Goal: Book appointment/travel/reservation

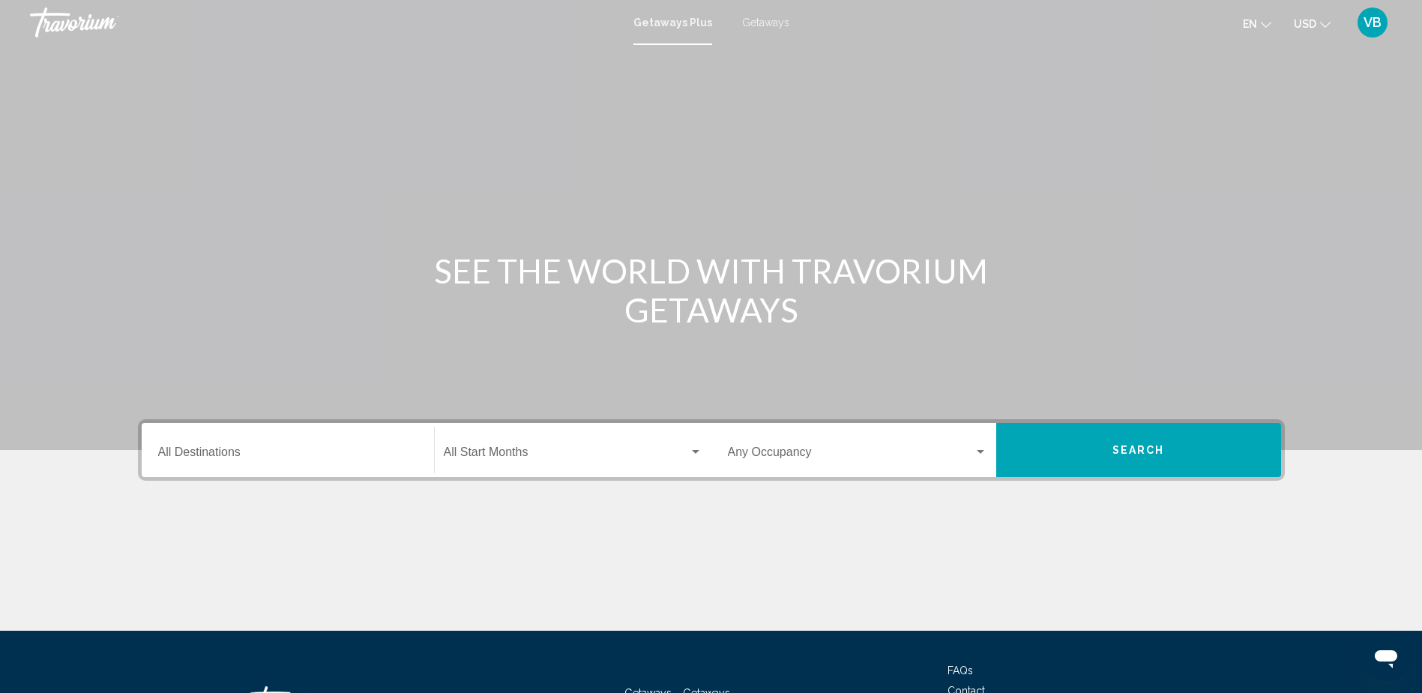
click at [764, 12] on div "Getaways Plus Getaways en English Español Français Italiano Português русский U…" at bounding box center [711, 22] width 1422 height 31
click at [763, 22] on span "Getaways" at bounding box center [765, 22] width 47 height 12
click at [250, 443] on div "Destination All Destinations" at bounding box center [287, 450] width 259 height 47
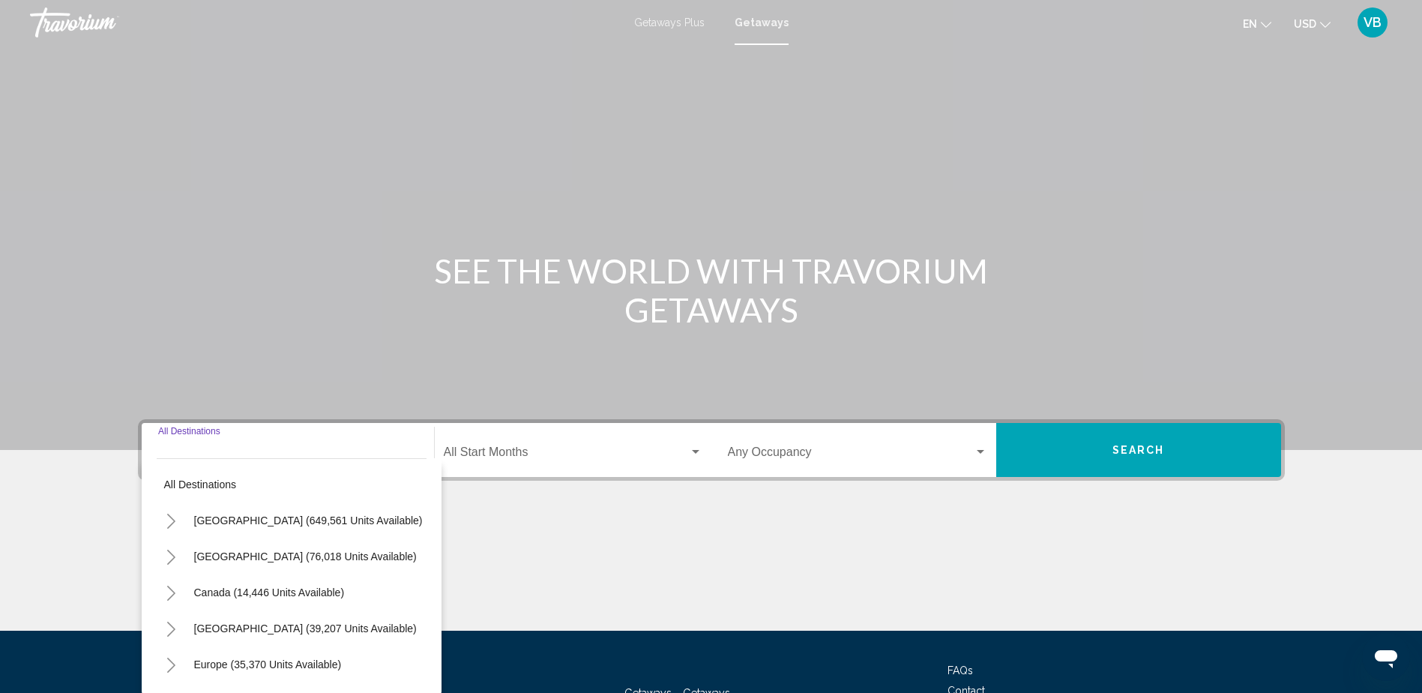
scroll to position [121, 0]
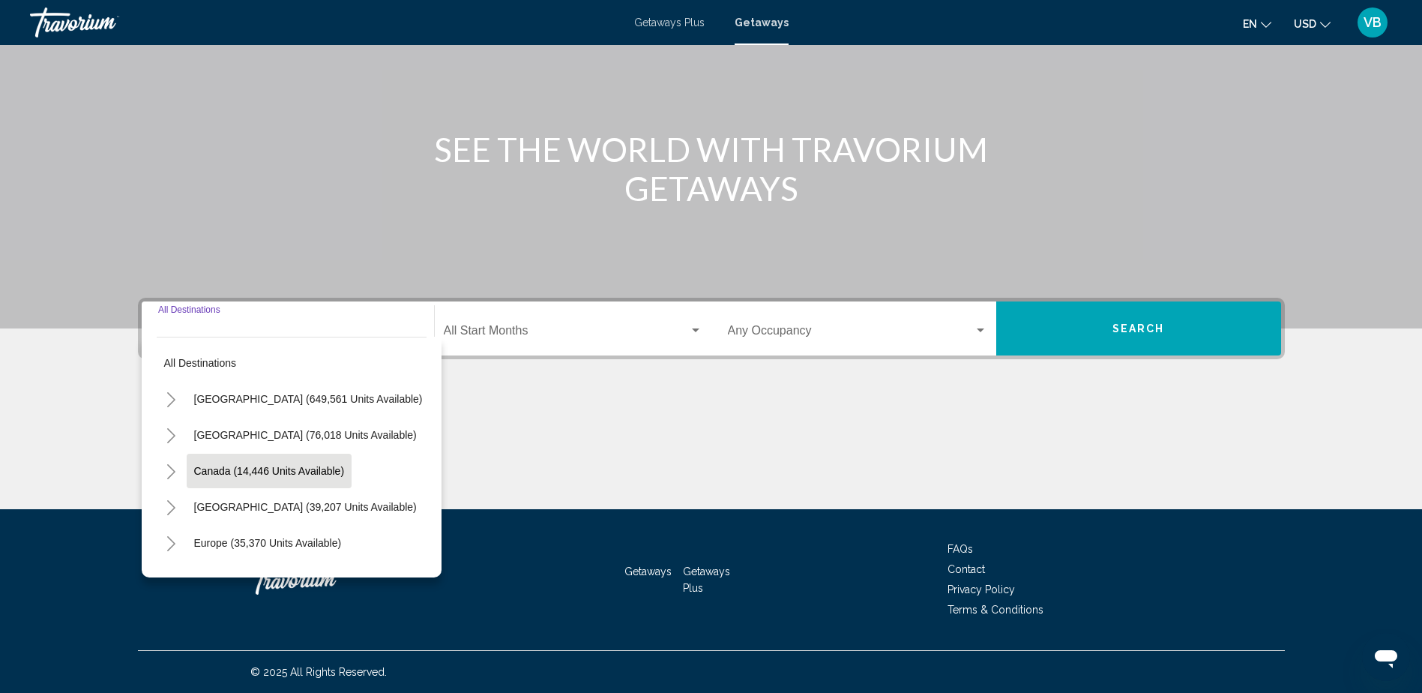
click at [245, 474] on span "Canada (14,446 units available)" at bounding box center [269, 471] width 151 height 12
type input "**********"
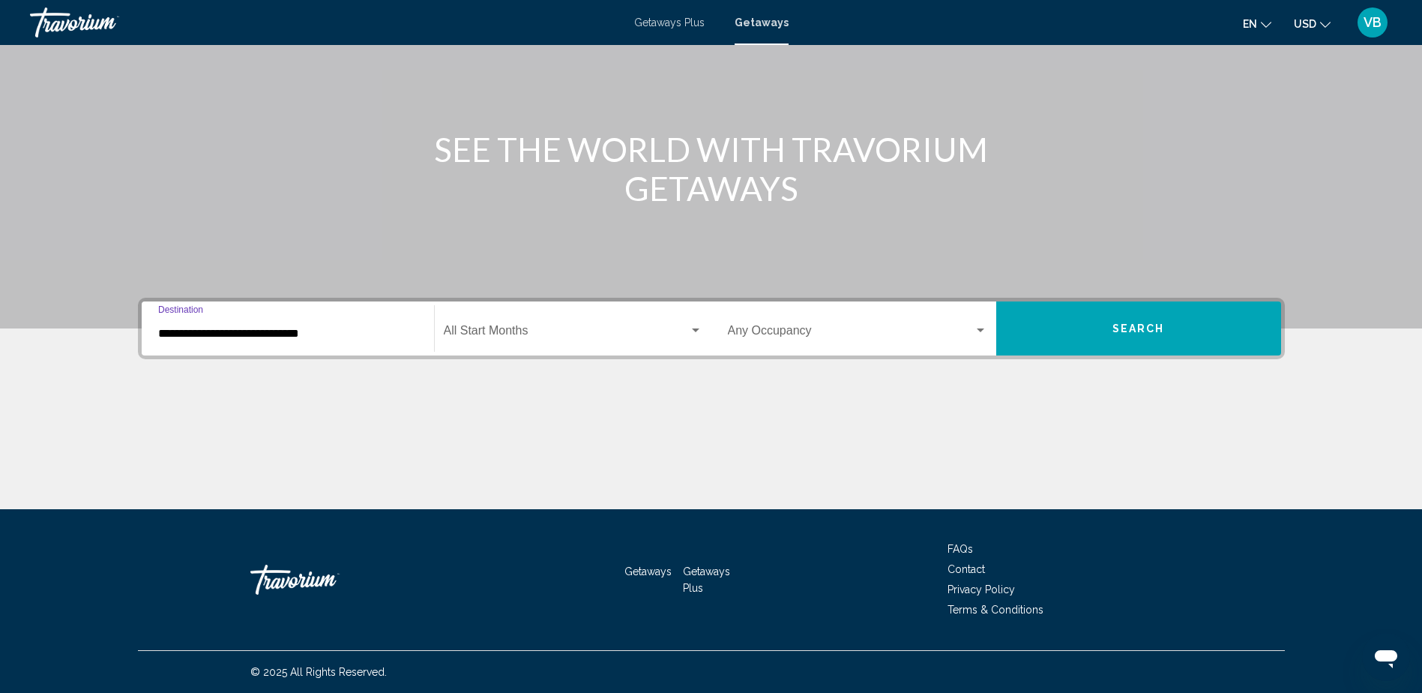
click at [501, 330] on span "Search widget" at bounding box center [566, 333] width 245 height 13
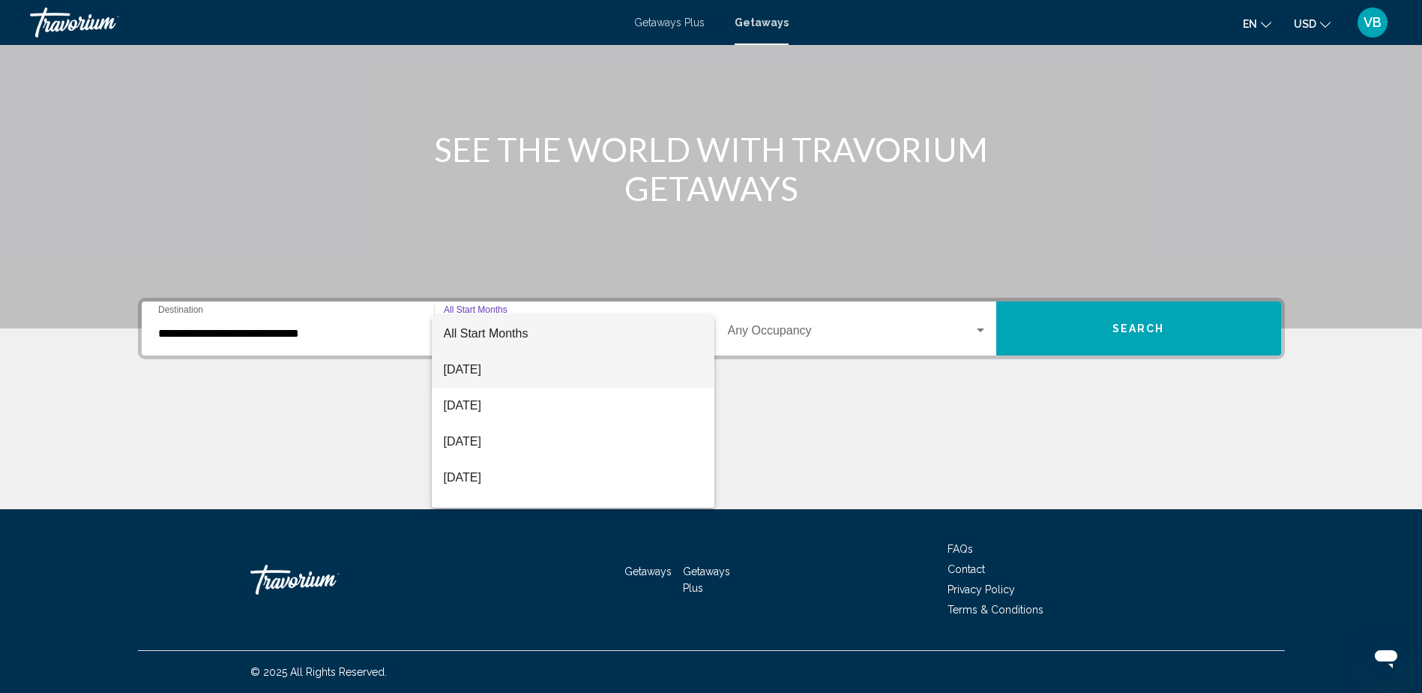
click at [493, 361] on span "[DATE]" at bounding box center [573, 370] width 259 height 36
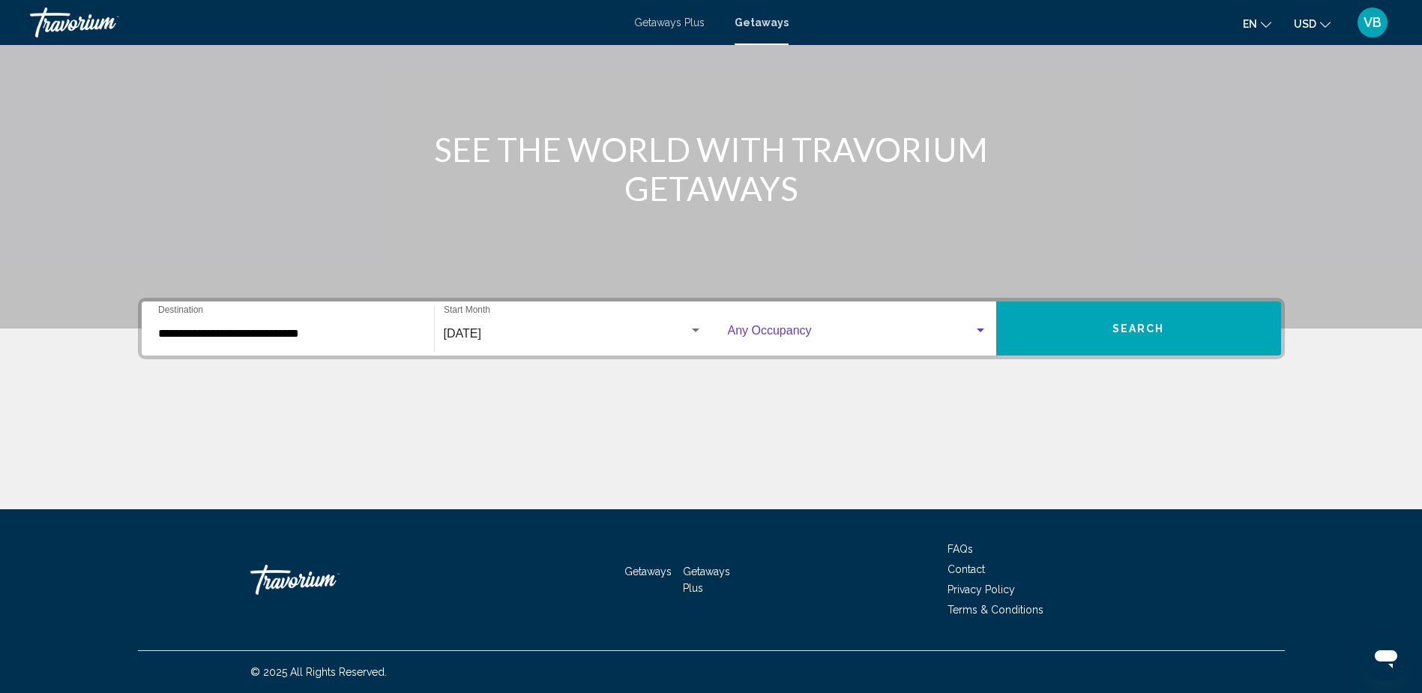
click at [791, 332] on span "Search widget" at bounding box center [851, 333] width 246 height 13
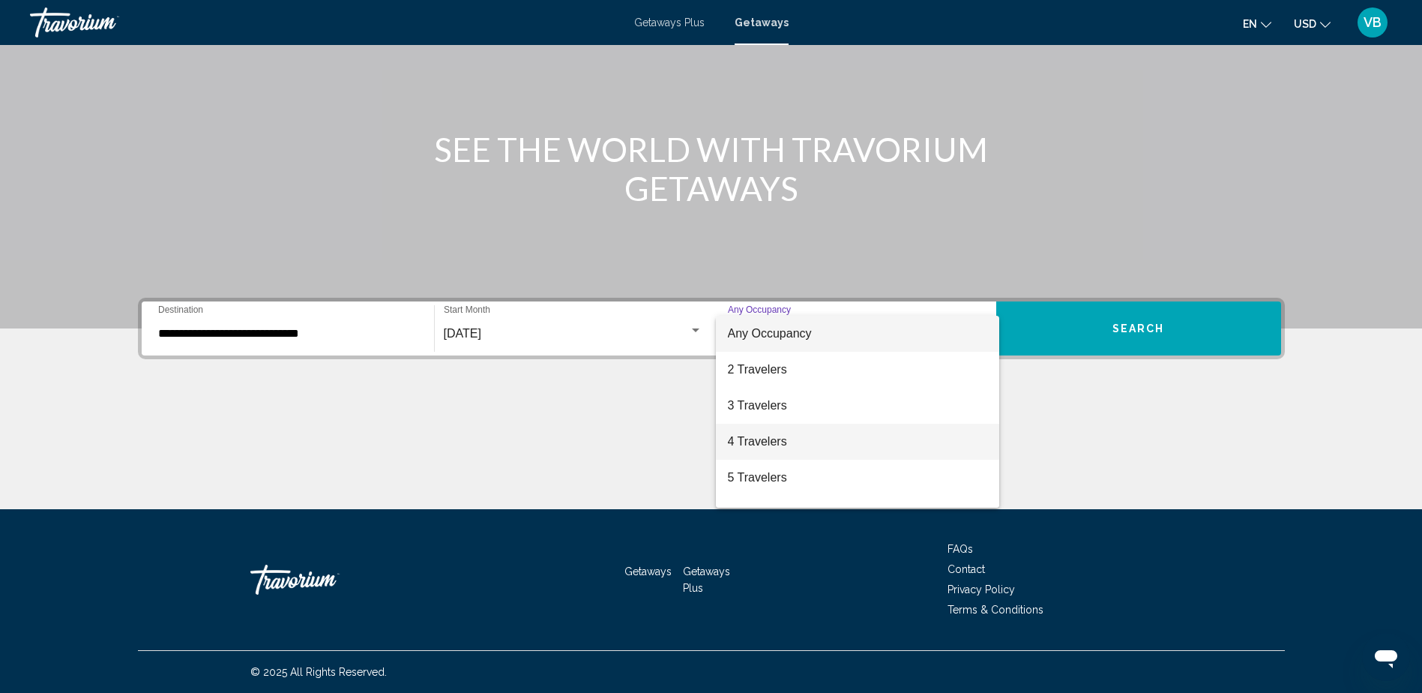
click at [742, 444] on span "4 Travelers" at bounding box center [857, 442] width 259 height 36
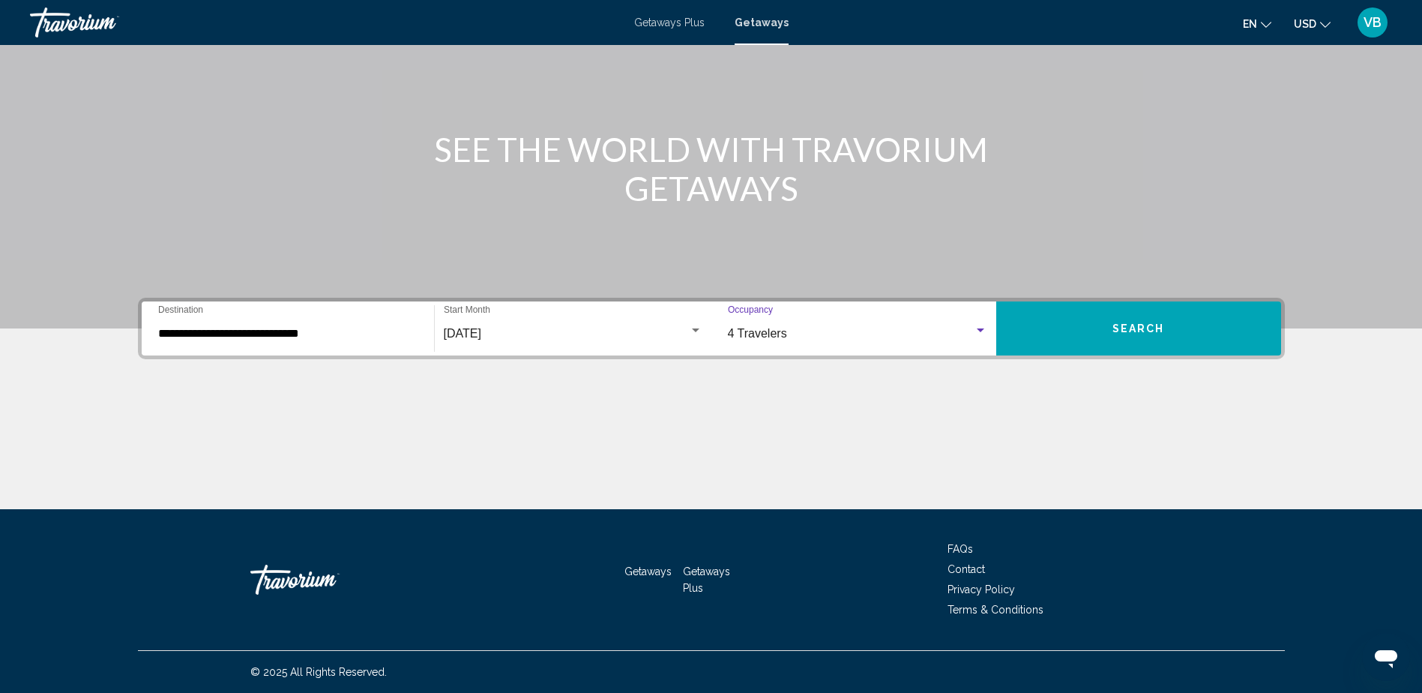
click at [1105, 323] on button "Search" at bounding box center [1138, 328] width 285 height 54
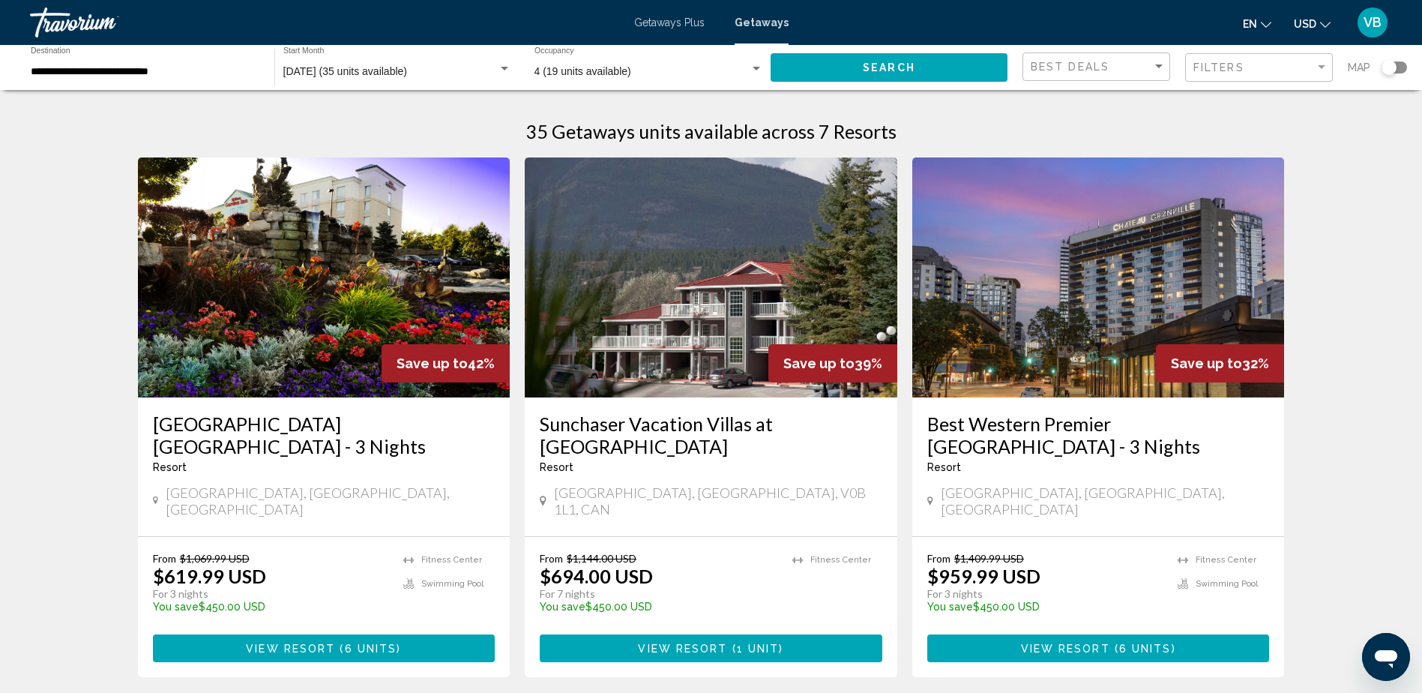
click at [1313, 31] on button "USD USD ($) MXN (Mex$) CAD (Can$) GBP (£) EUR (€) AUD (A$) NZD (NZ$) CNY (CN¥)" at bounding box center [1312, 24] width 37 height 22
click at [1301, 101] on button "CAD (Can$)" at bounding box center [1282, 98] width 76 height 19
click at [837, 63] on button "Search" at bounding box center [889, 67] width 237 height 28
click at [329, 418] on h3 "[GEOGRAPHIC_DATA] [GEOGRAPHIC_DATA] - 3 Nights" at bounding box center [324, 434] width 343 height 45
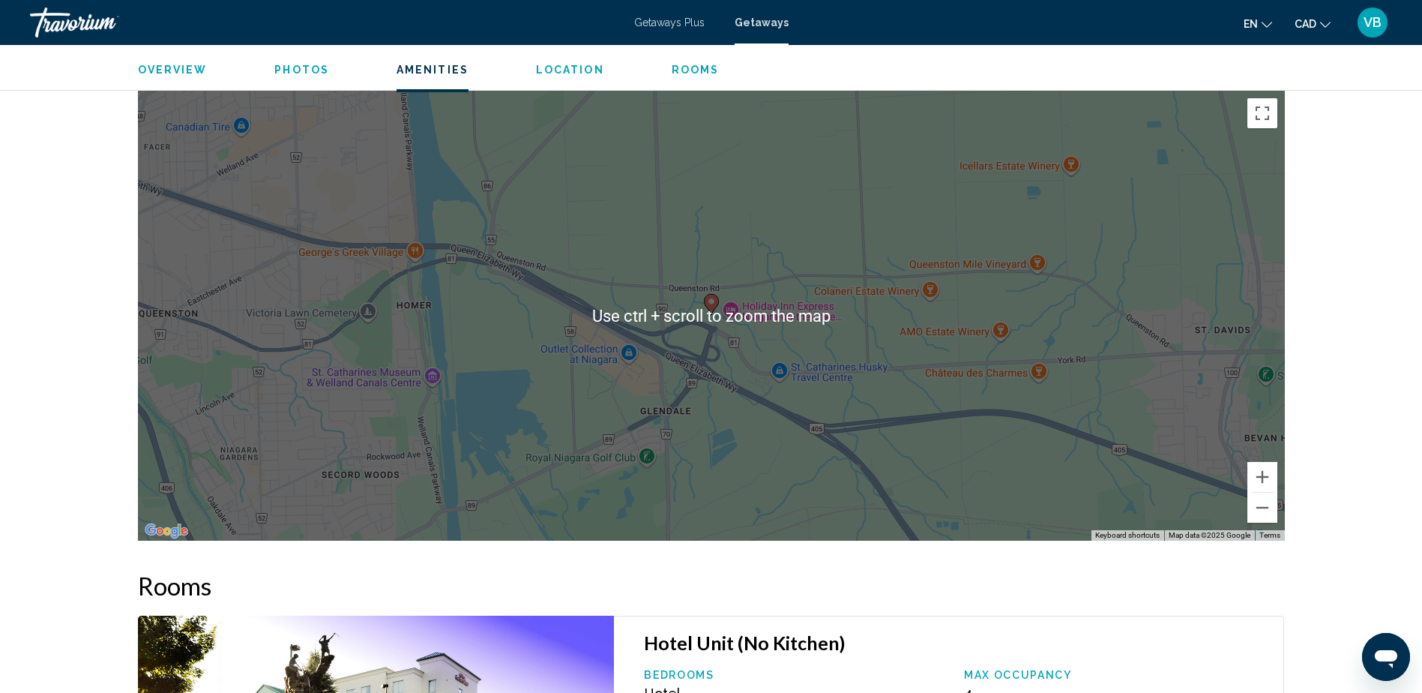
scroll to position [1050, 0]
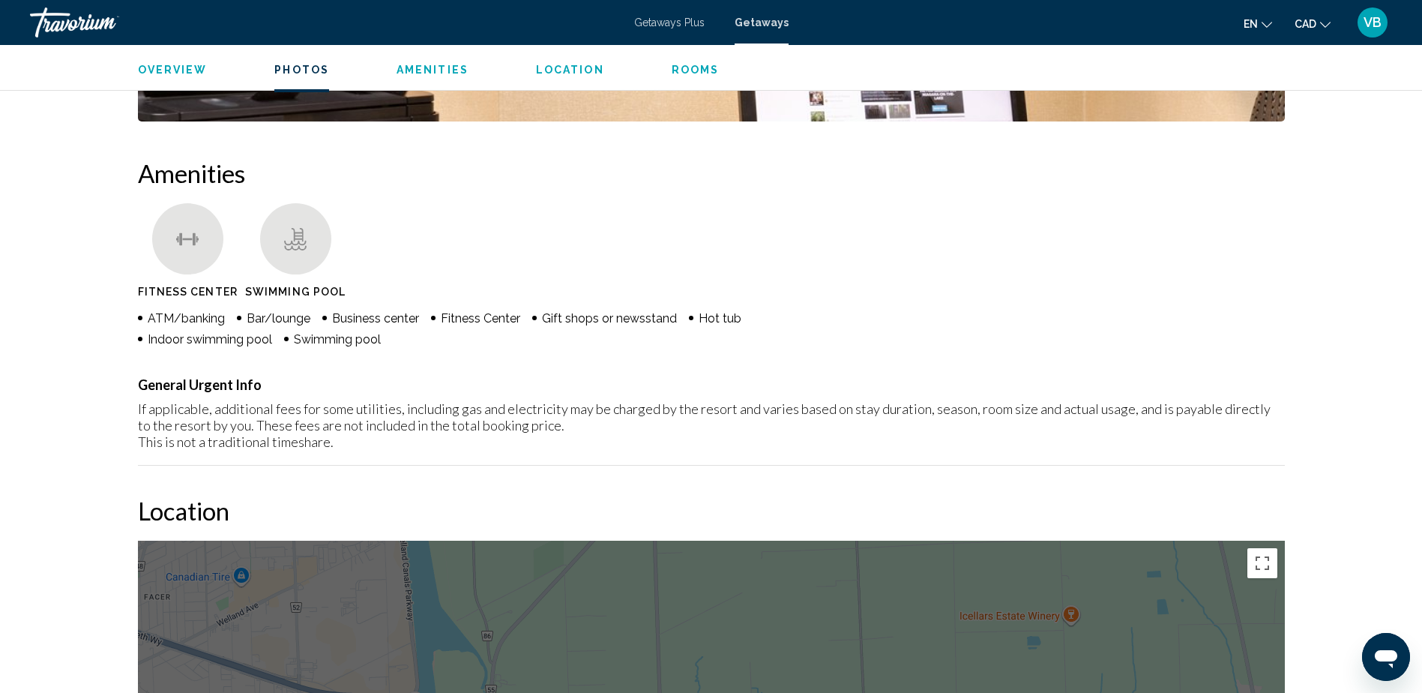
drag, startPoint x: 699, startPoint y: 34, endPoint x: 695, endPoint y: 45, distance: 12.1
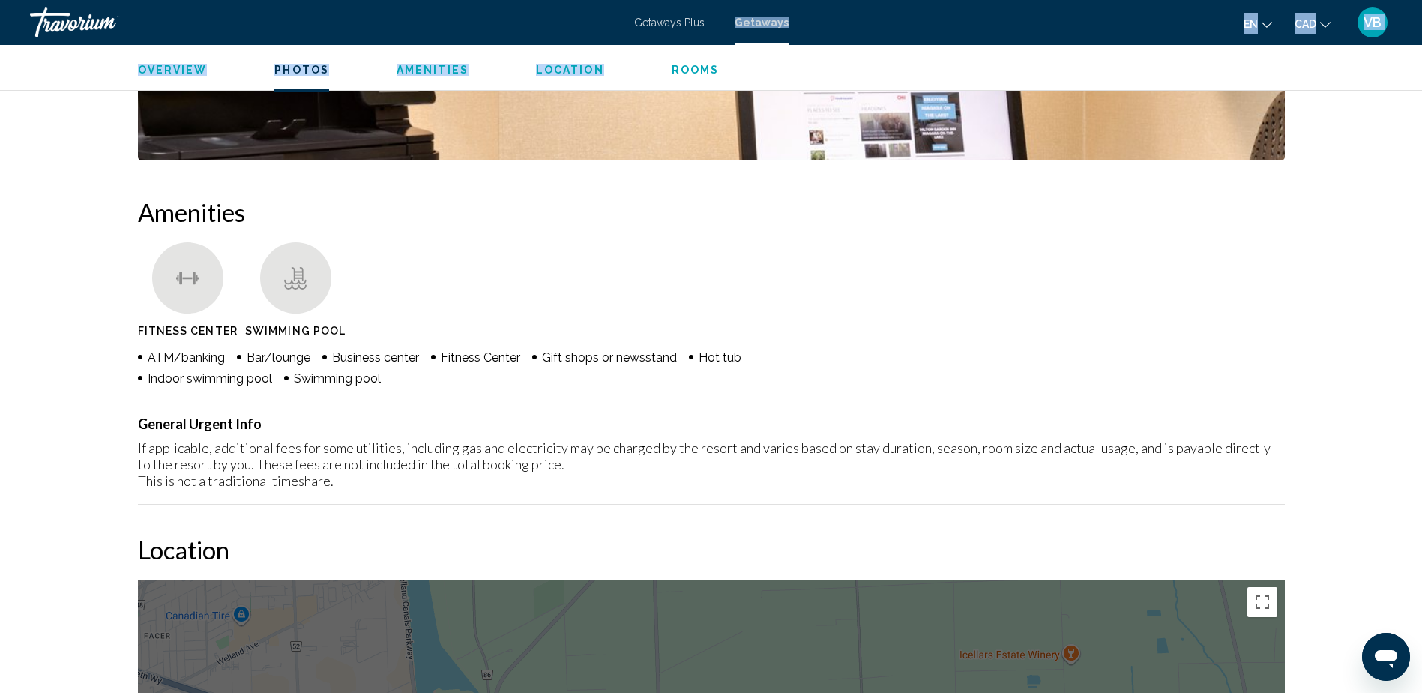
scroll to position [975, 0]
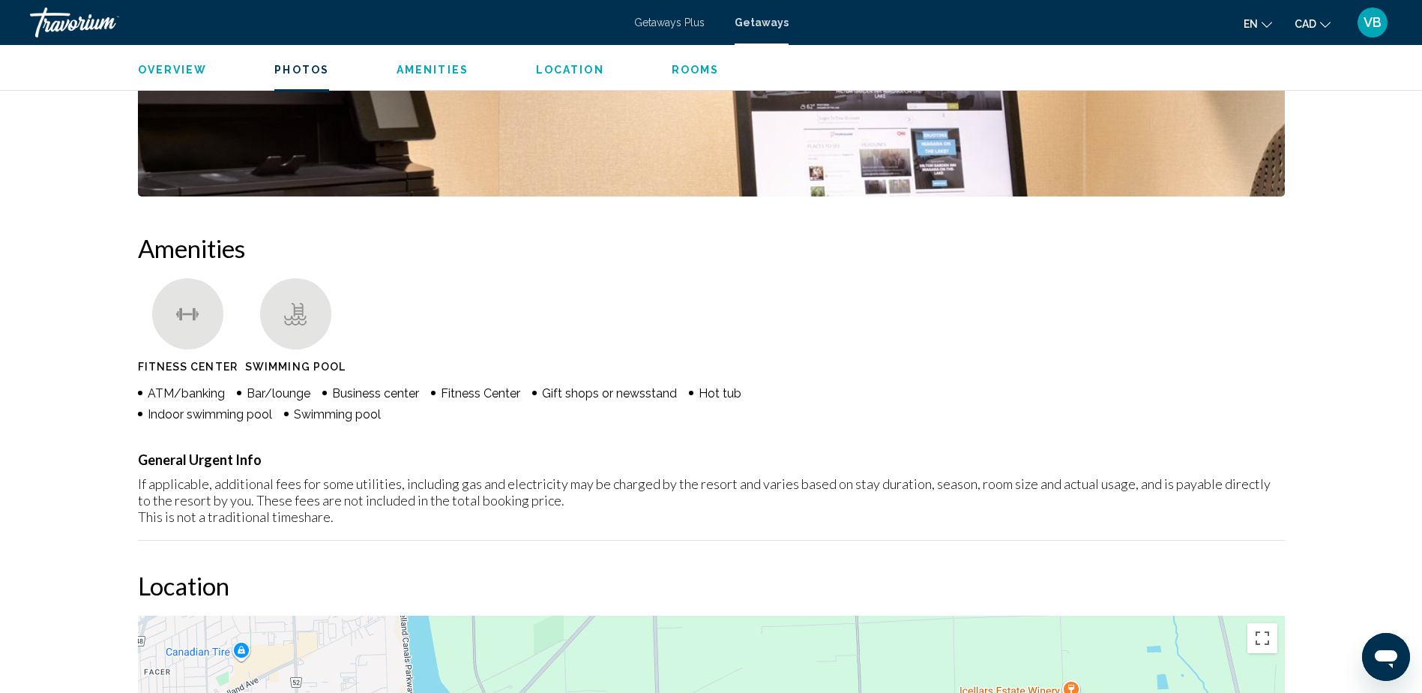
drag, startPoint x: 695, startPoint y: 45, endPoint x: 684, endPoint y: 13, distance: 33.9
click at [684, 13] on div "Getaways Plus Getaways en English Español Français Italiano Português русский C…" at bounding box center [711, 22] width 1422 height 31
click at [679, 20] on span "Getaways Plus" at bounding box center [669, 22] width 70 height 12
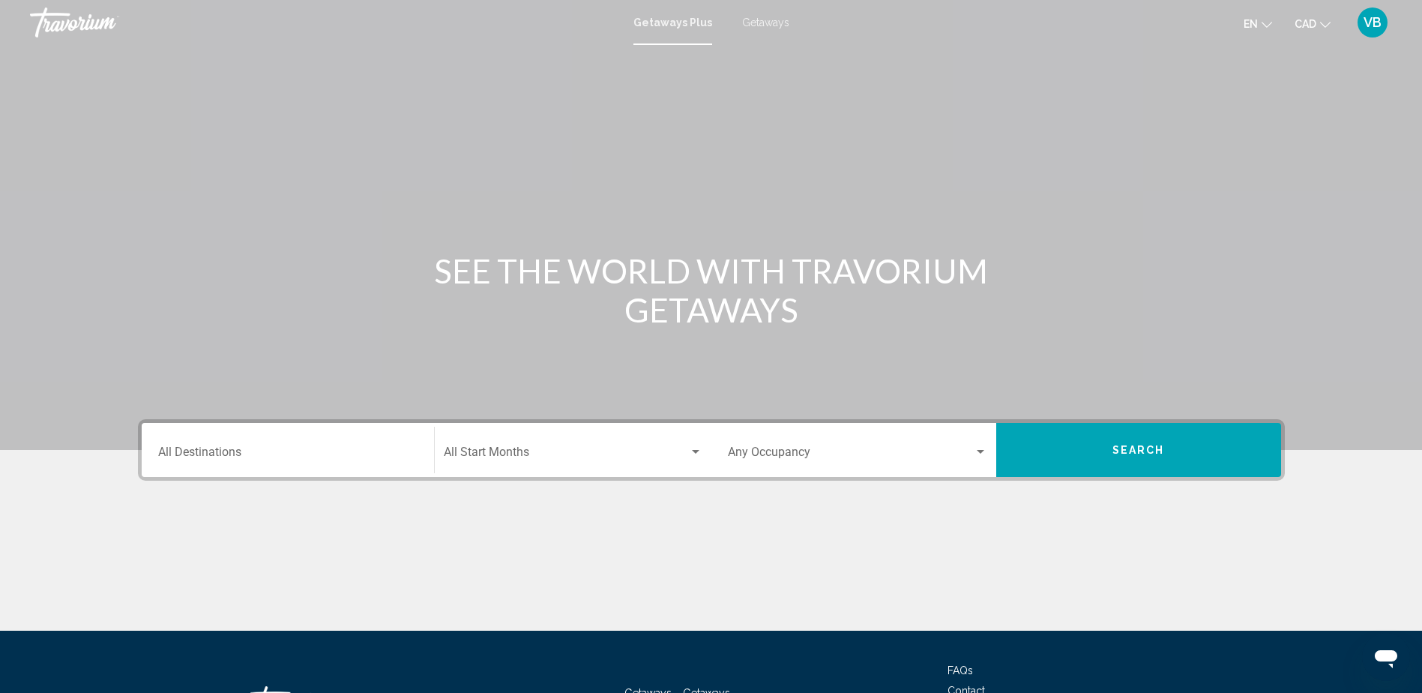
click at [394, 445] on div "Destination All Destinations" at bounding box center [287, 450] width 259 height 47
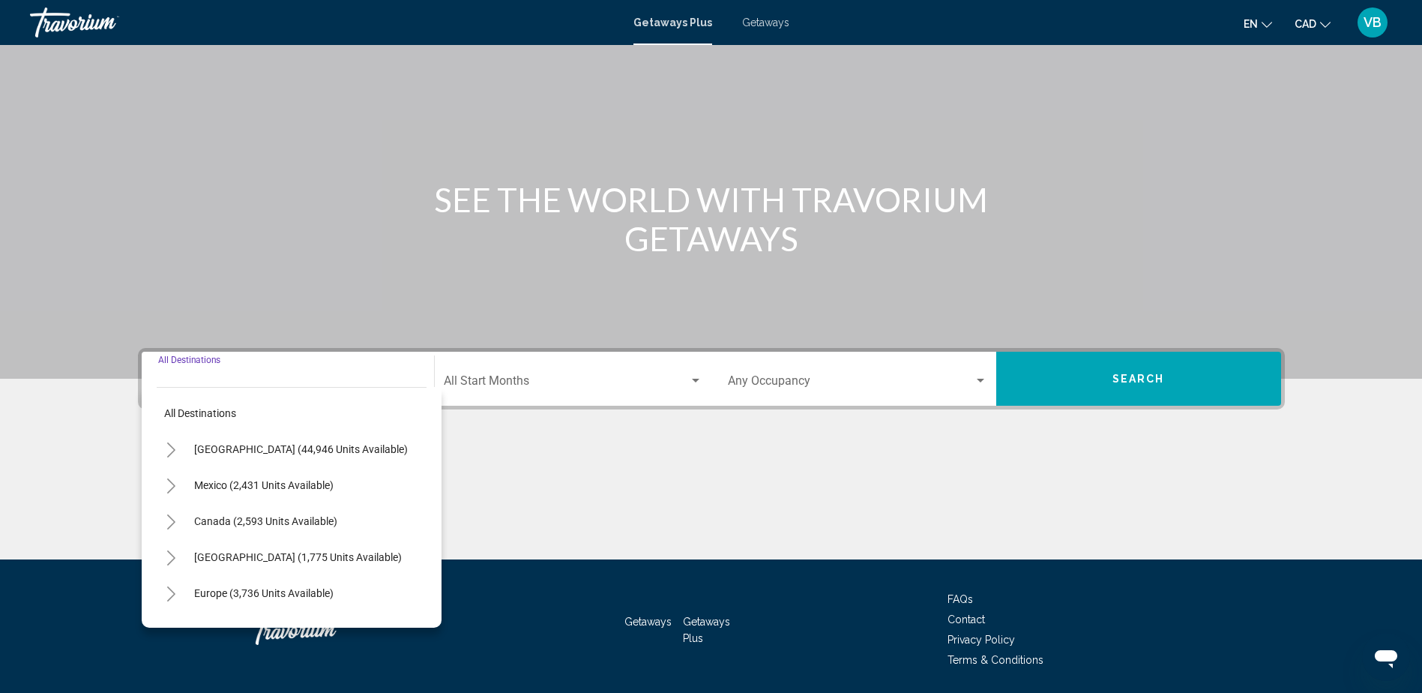
scroll to position [121, 0]
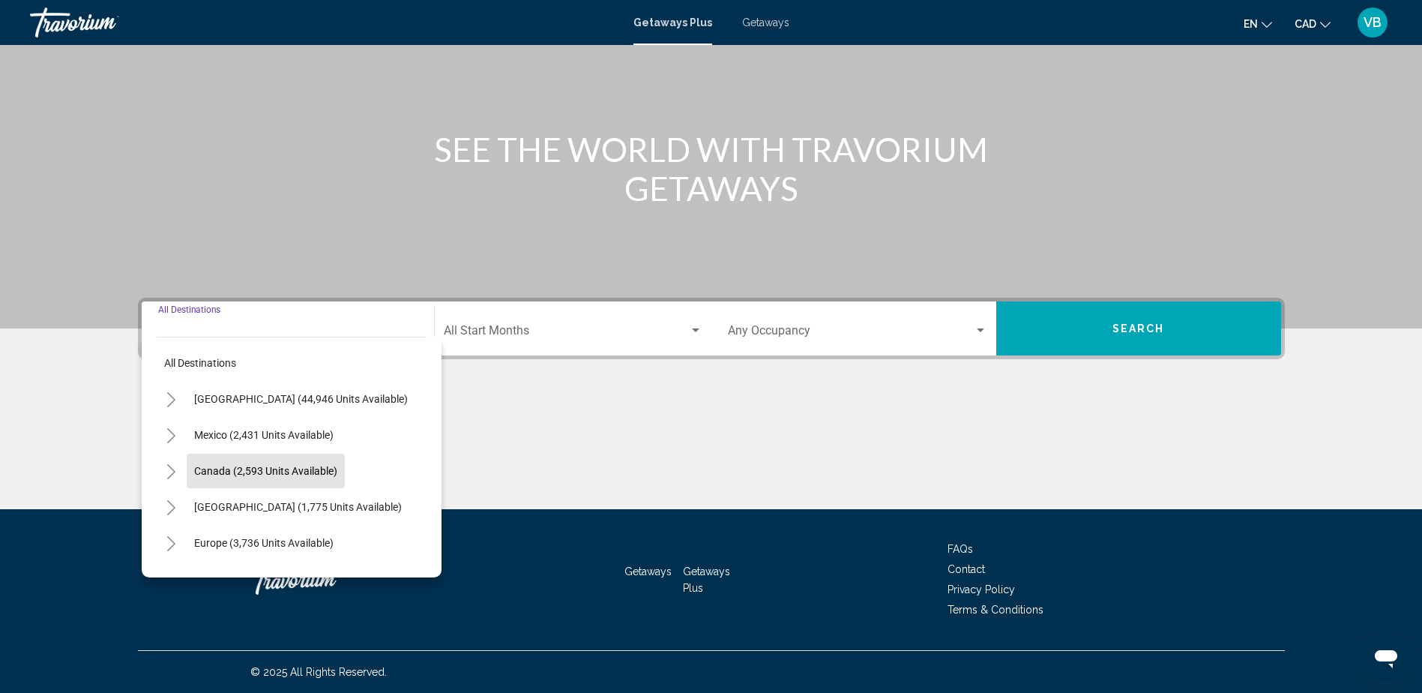
click at [284, 481] on button "Canada (2,593 units available)" at bounding box center [266, 471] width 158 height 34
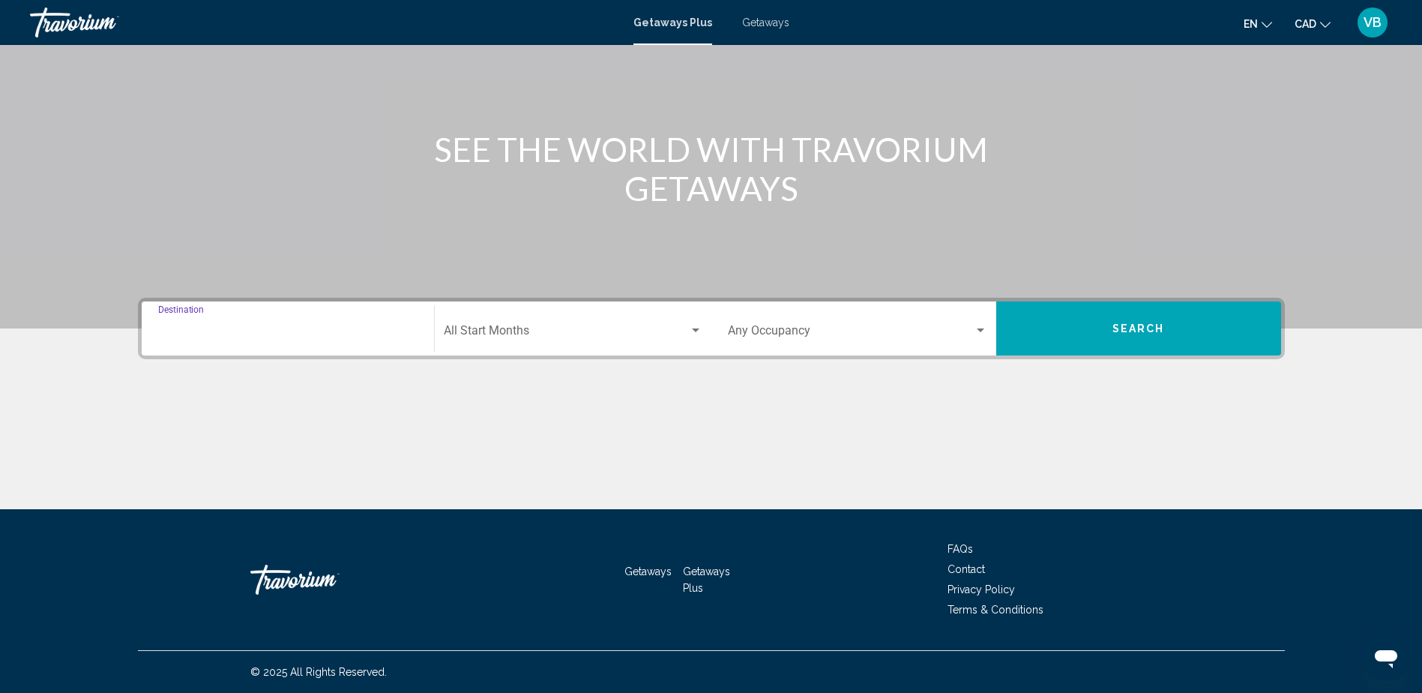
type input "**********"
click at [505, 321] on div "Start Month All Start Months" at bounding box center [573, 328] width 259 height 47
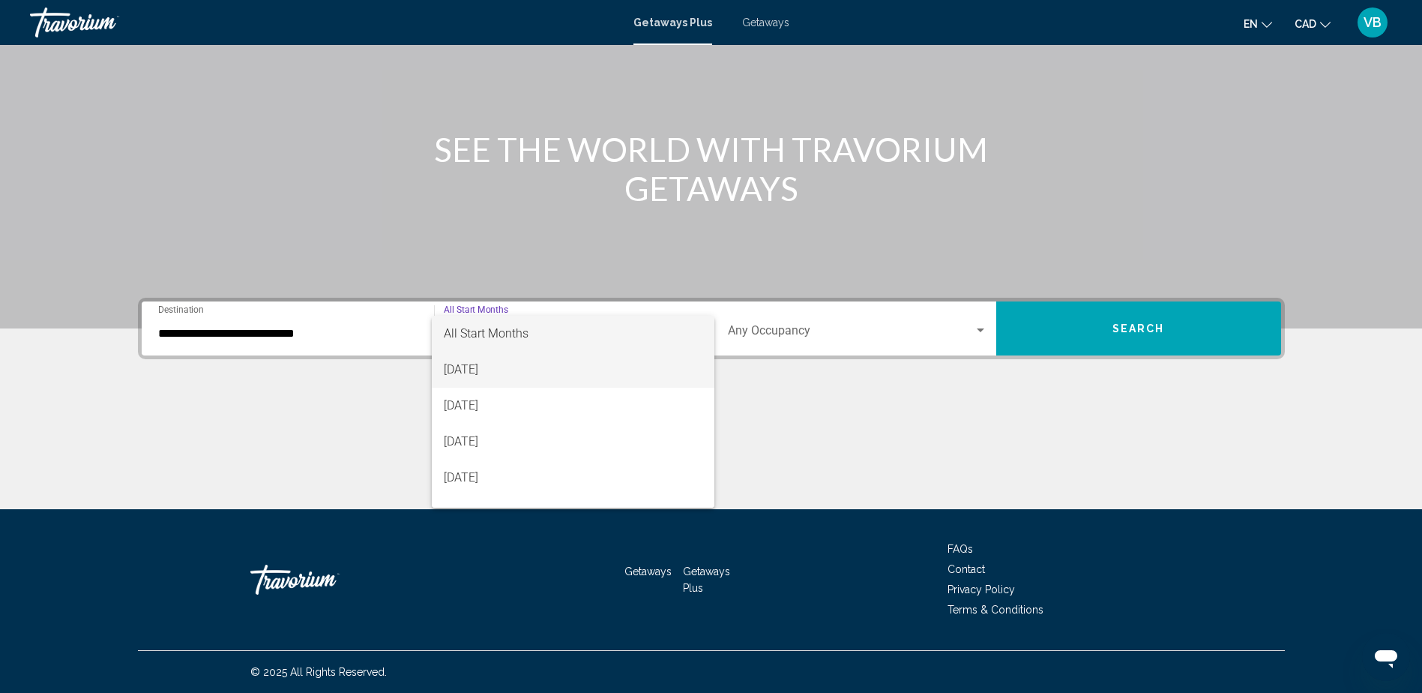
click at [491, 362] on span "[DATE]" at bounding box center [573, 370] width 259 height 36
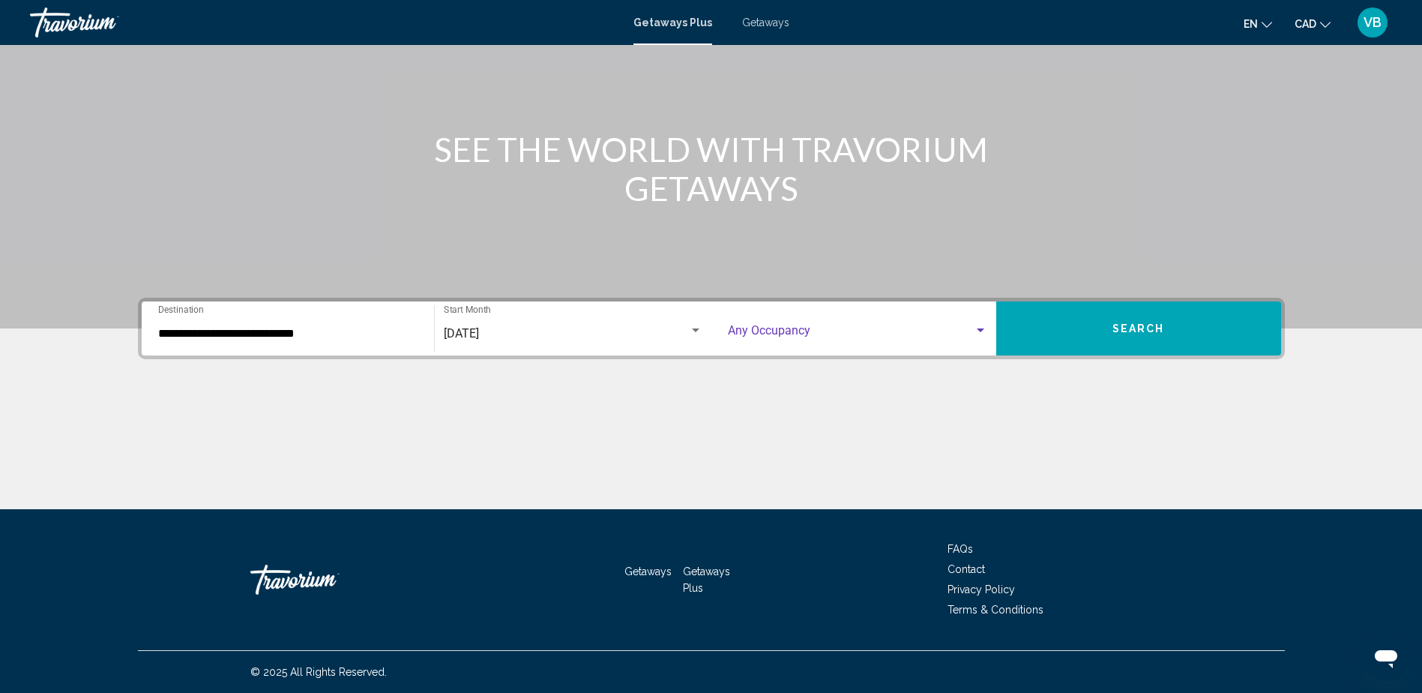
click at [785, 340] on span "Search widget" at bounding box center [851, 333] width 246 height 13
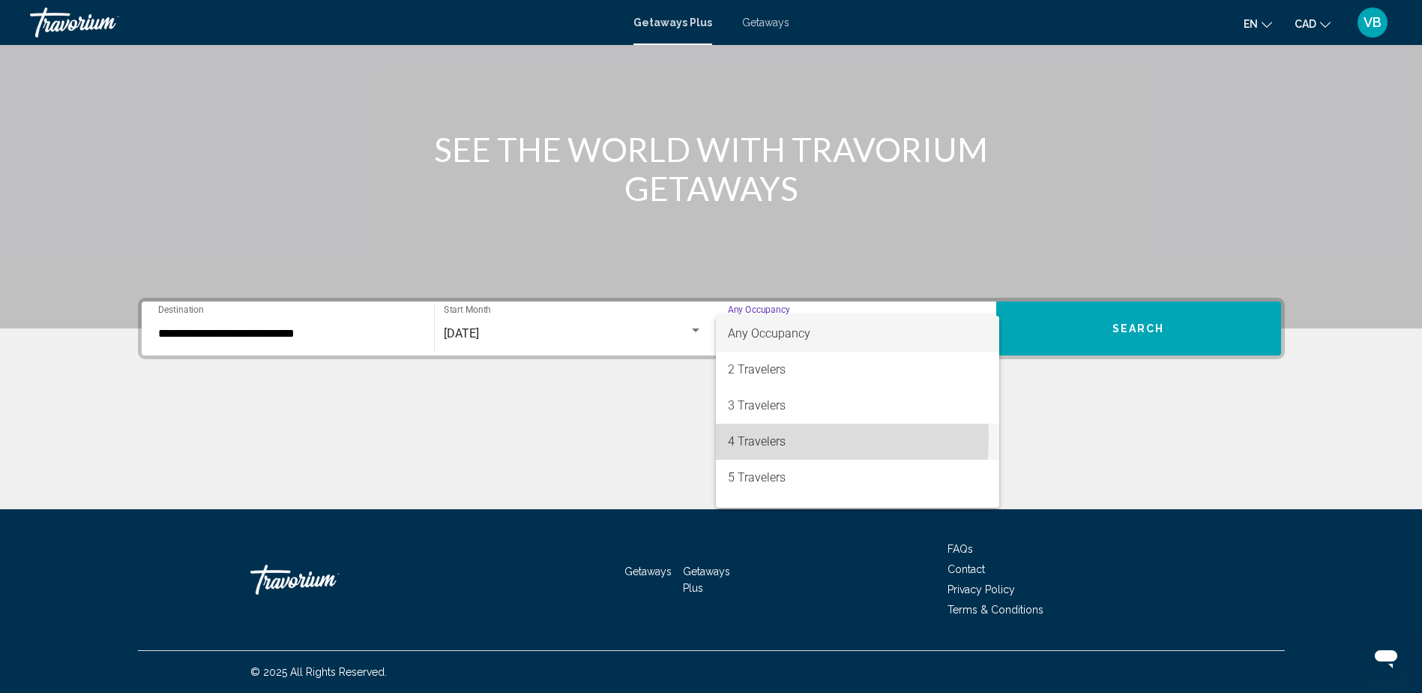
drag, startPoint x: 768, startPoint y: 438, endPoint x: 798, endPoint y: 433, distance: 31.1
click at [768, 439] on span "4 Travelers" at bounding box center [857, 442] width 259 height 36
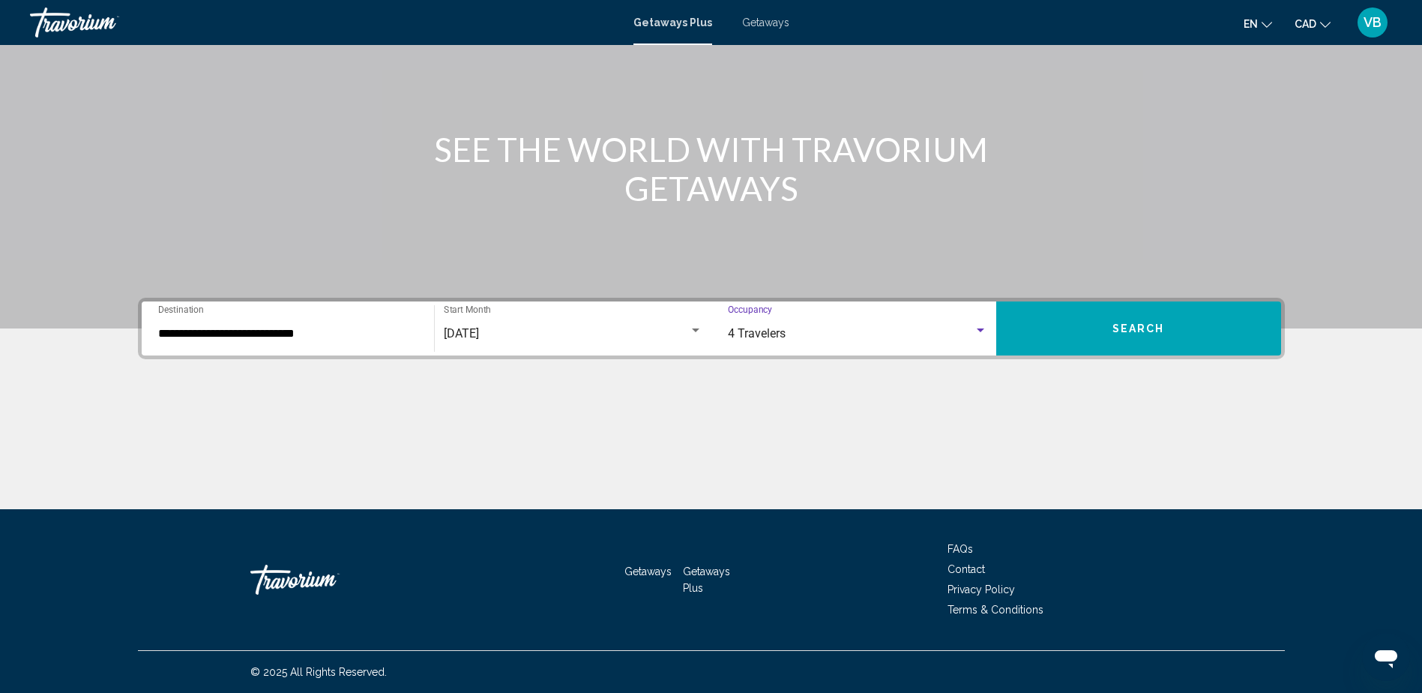
click at [1029, 330] on button "Search" at bounding box center [1138, 328] width 285 height 54
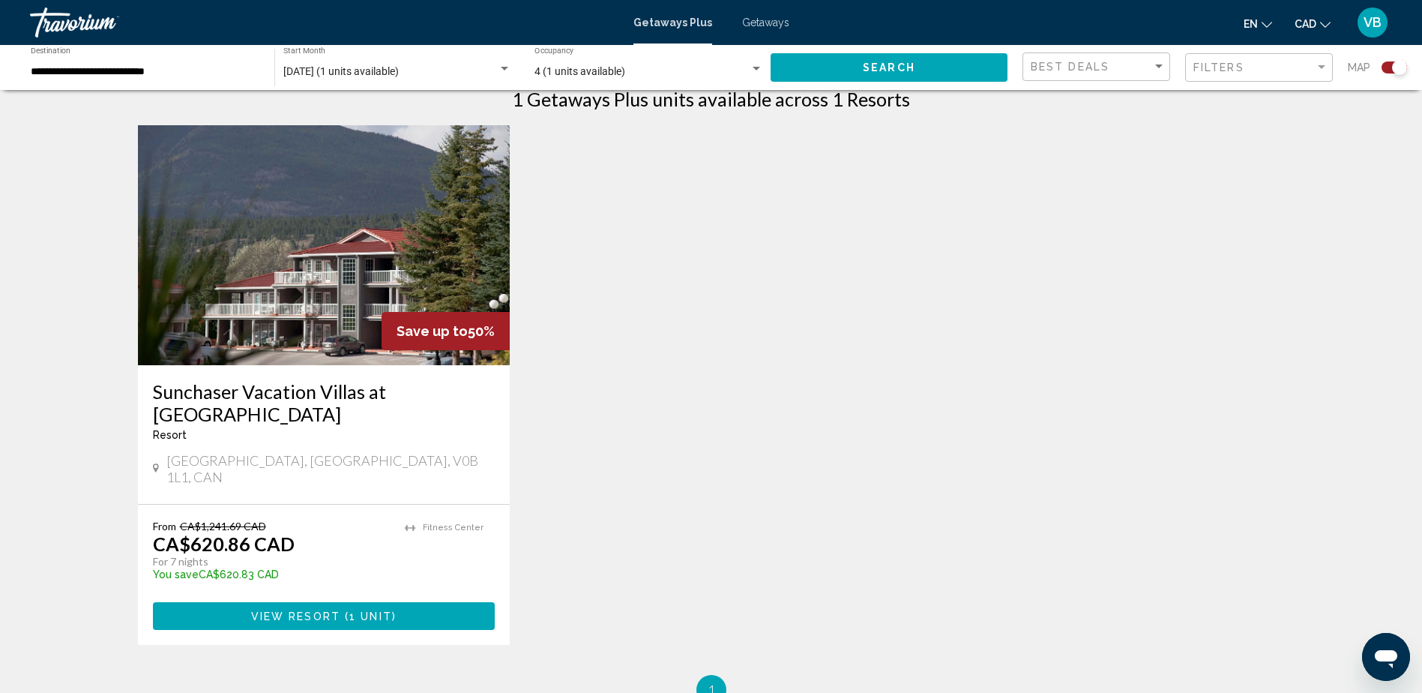
scroll to position [450, 0]
